Goal: Navigation & Orientation: Find specific page/section

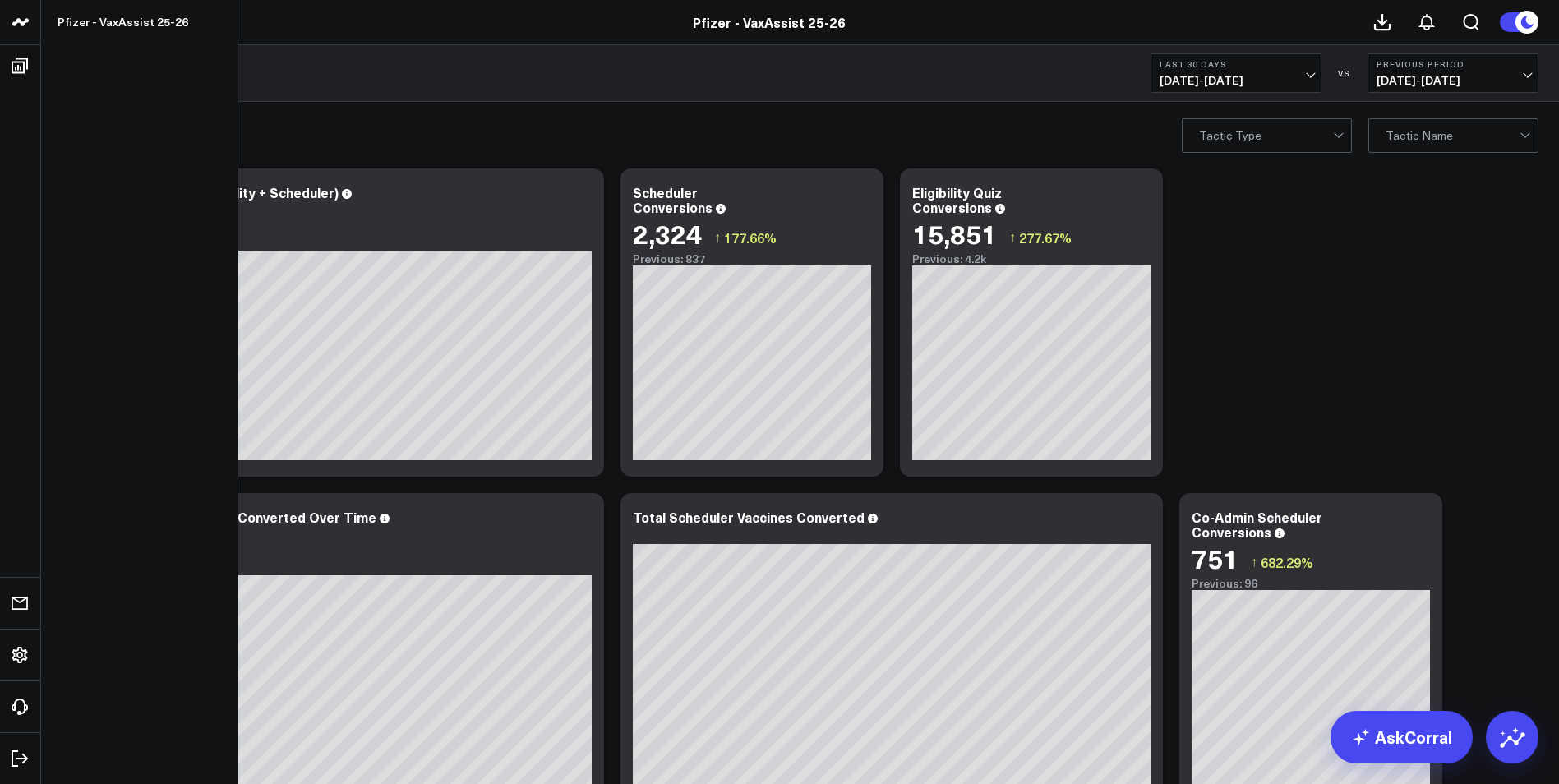
click at [22, 23] on icon at bounding box center [20, 22] width 8 height 8
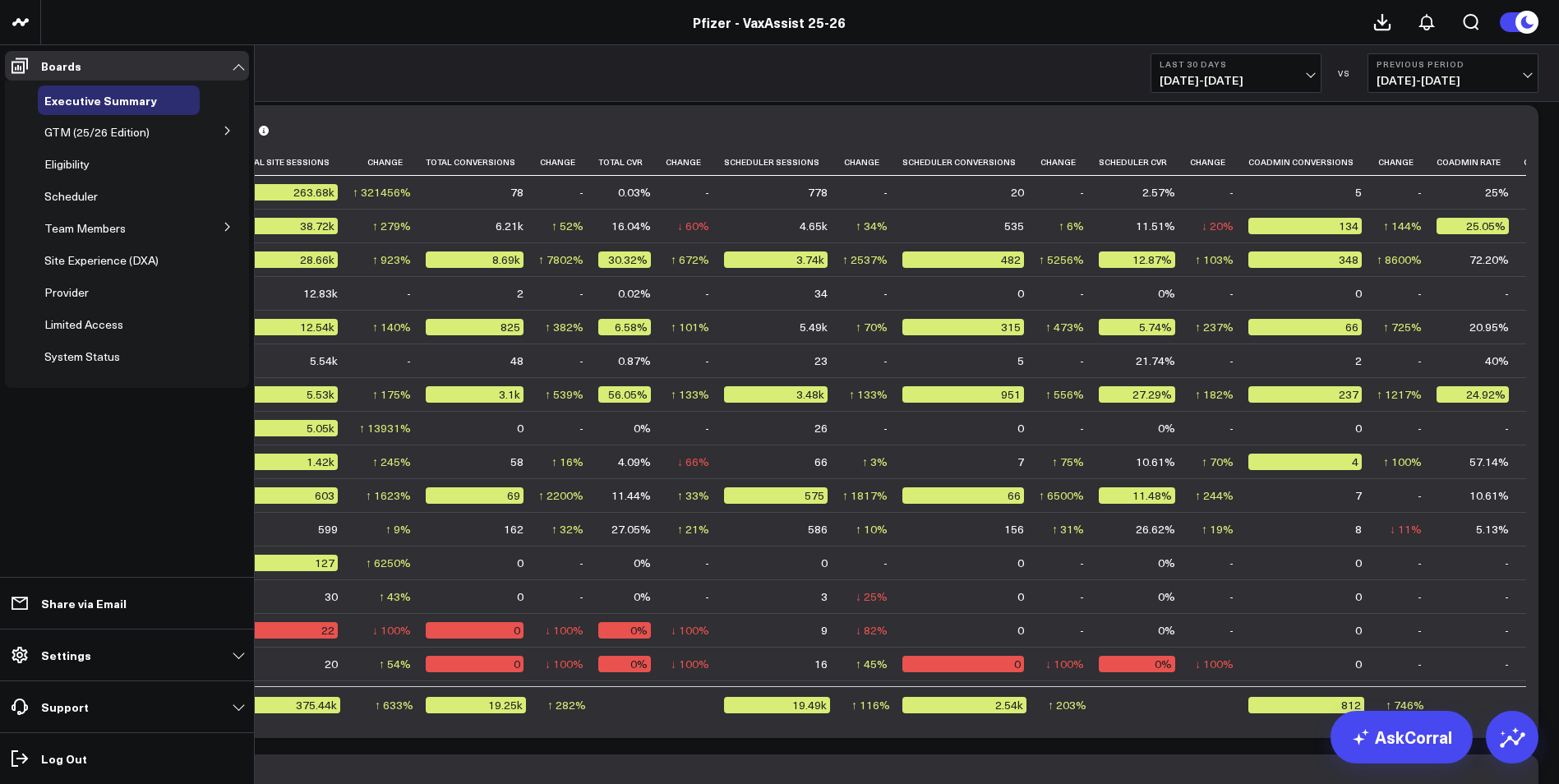
drag, startPoint x: 16, startPoint y: 65, endPoint x: 63, endPoint y: 276, distance: 216.2
click at [16, 65] on icon at bounding box center [20, 66] width 20 height 20
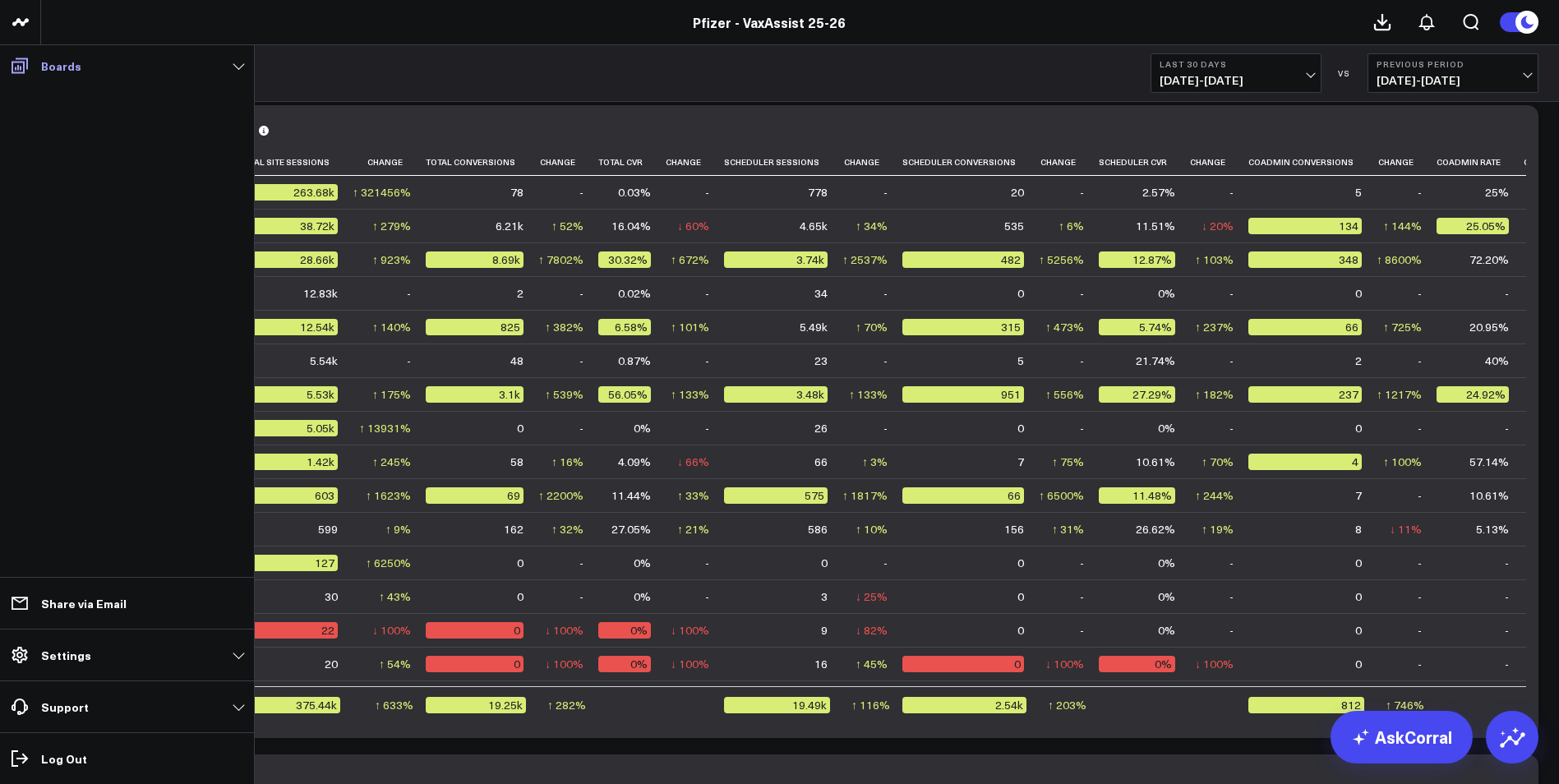
click at [13, 69] on icon at bounding box center [20, 66] width 20 height 20
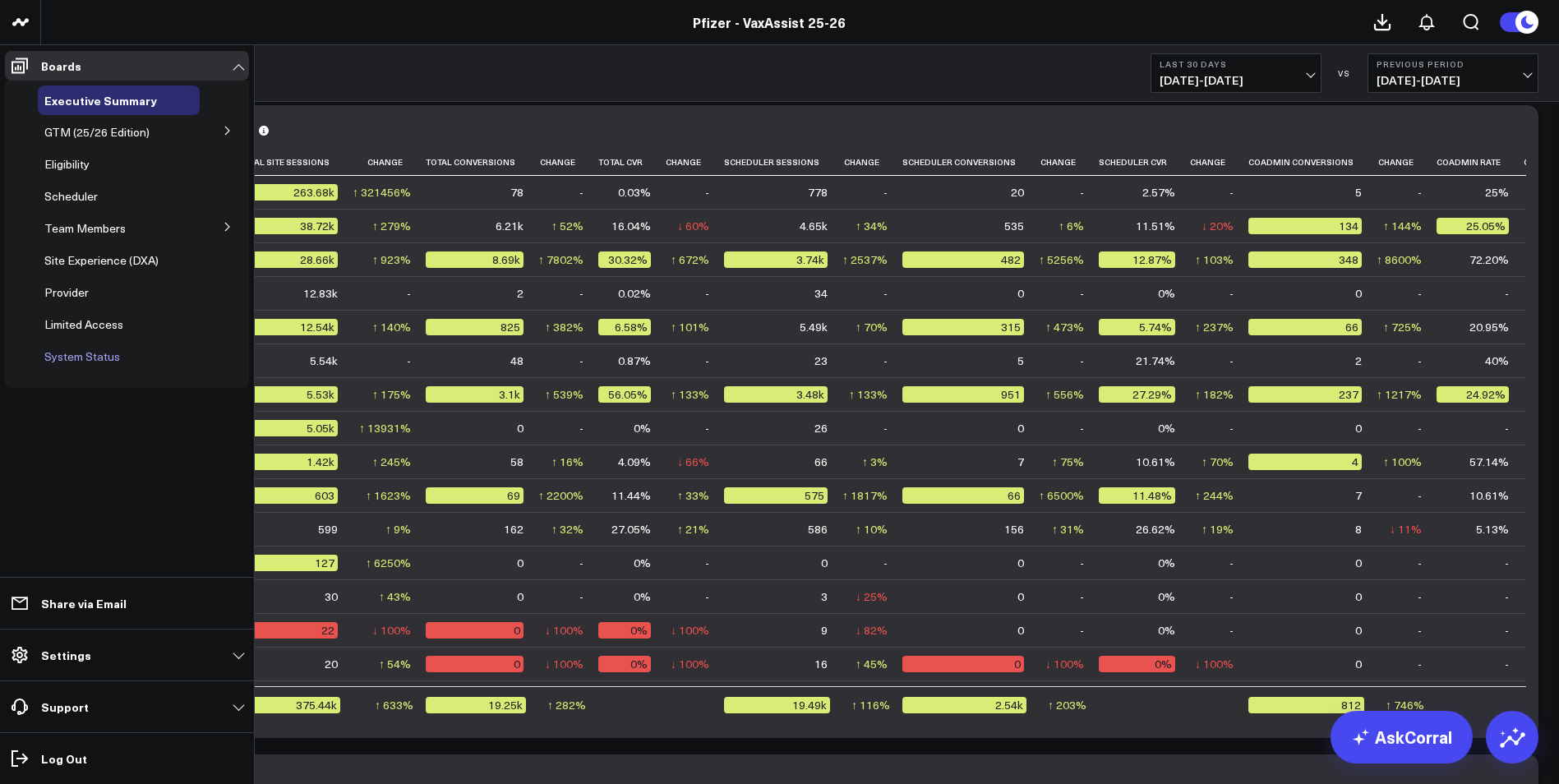
click at [59, 357] on span "System Status" at bounding box center [82, 356] width 76 height 16
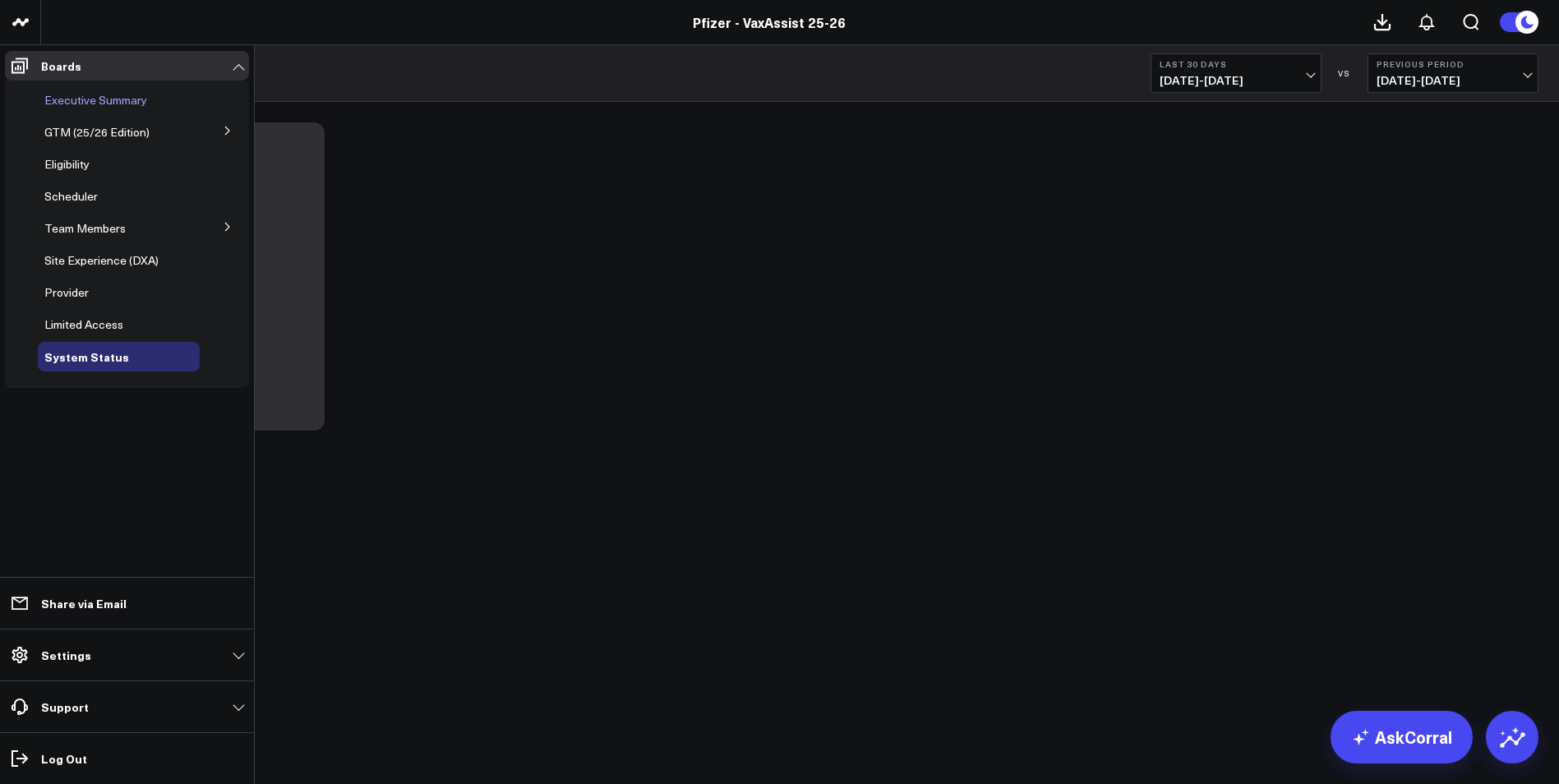
click at [68, 104] on span "Executive Summary" at bounding box center [95, 99] width 103 height 16
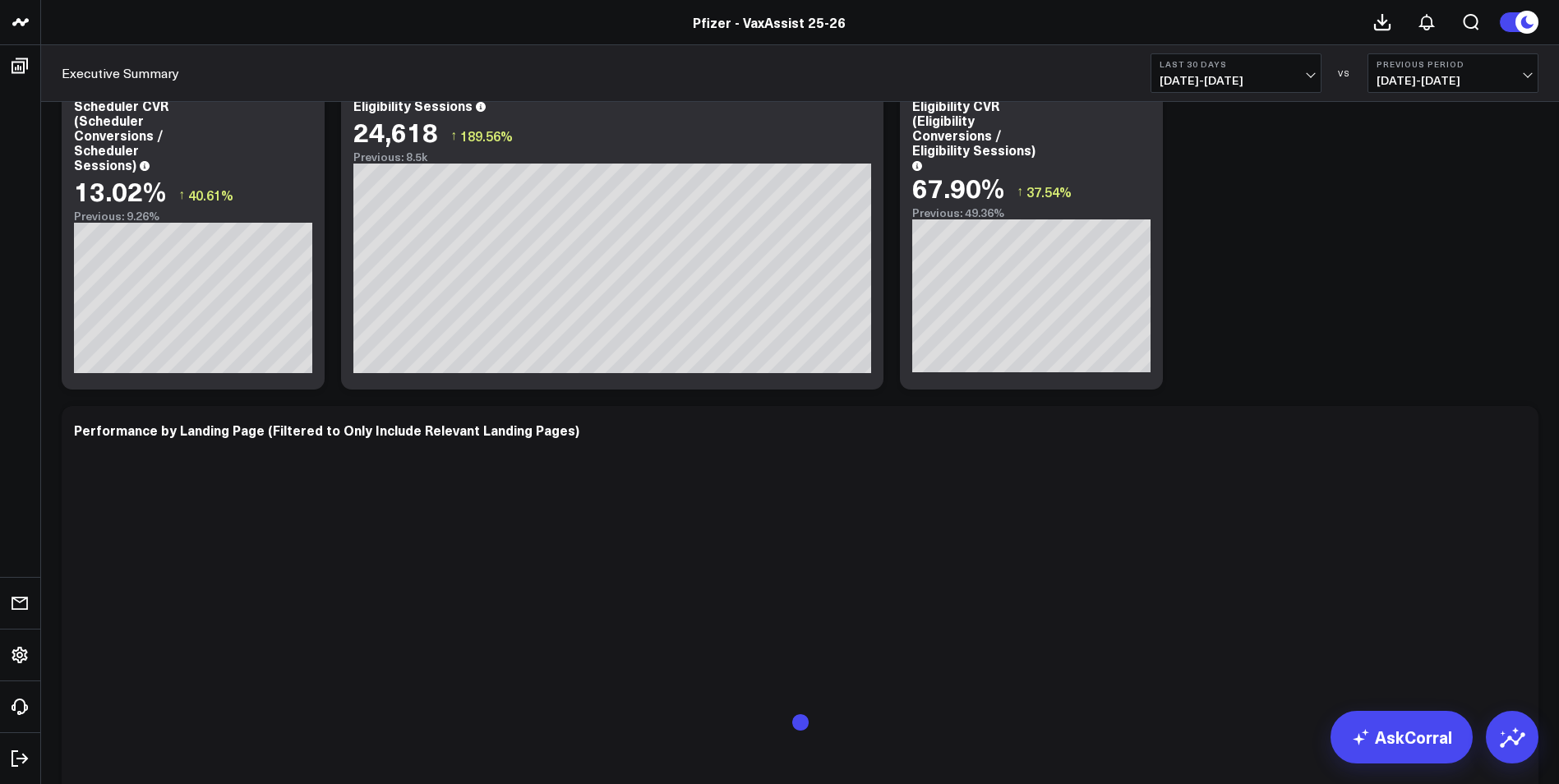
scroll to position [2661, 0]
